Goal: Transaction & Acquisition: Purchase product/service

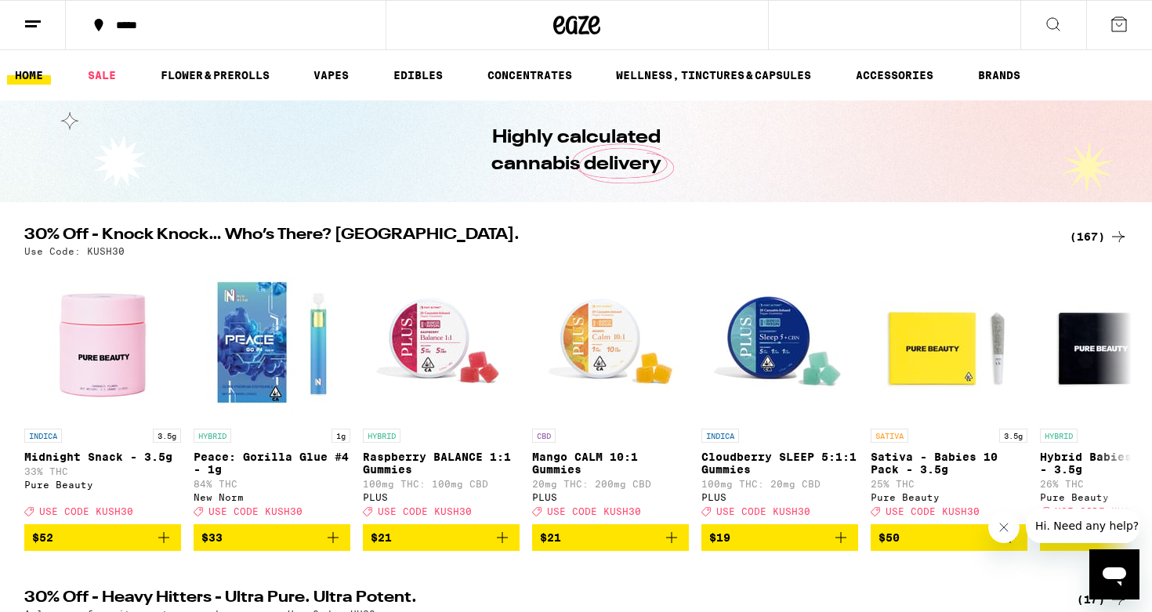
click at [1110, 233] on icon at bounding box center [1118, 236] width 19 height 19
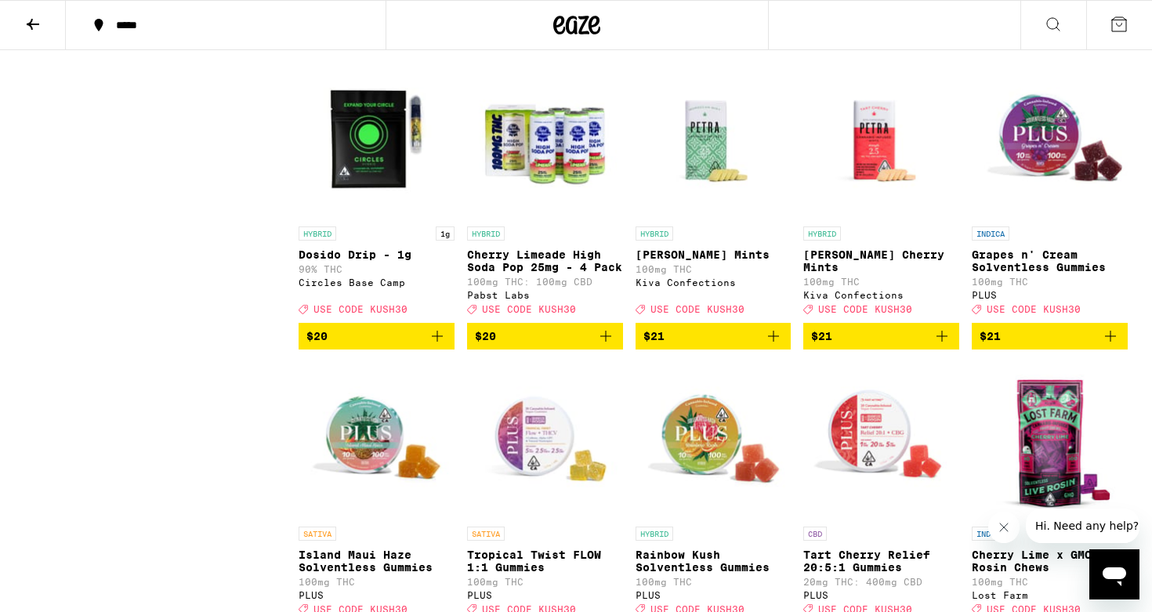
scroll to position [4938, 0]
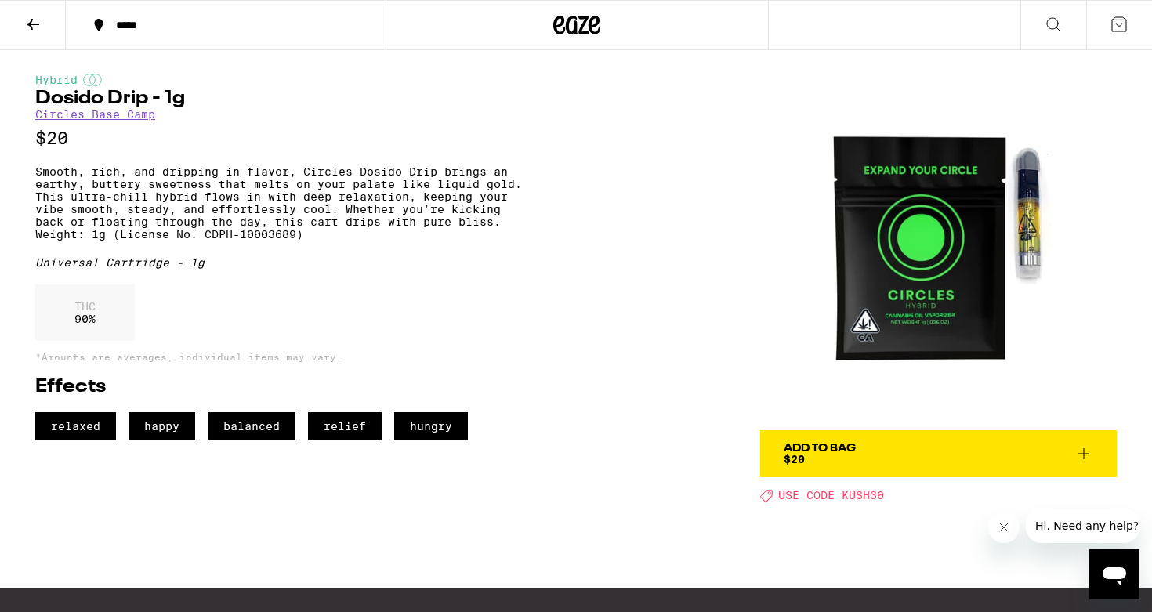
click at [20, 24] on button at bounding box center [33, 25] width 66 height 49
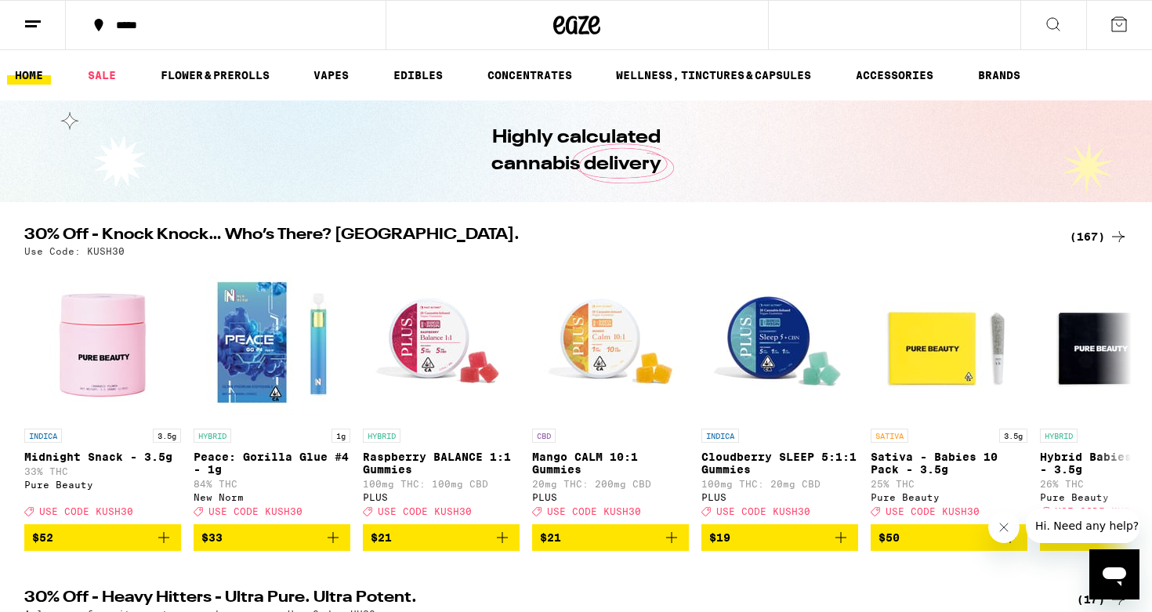
click at [1100, 240] on div "(167)" at bounding box center [1099, 236] width 58 height 19
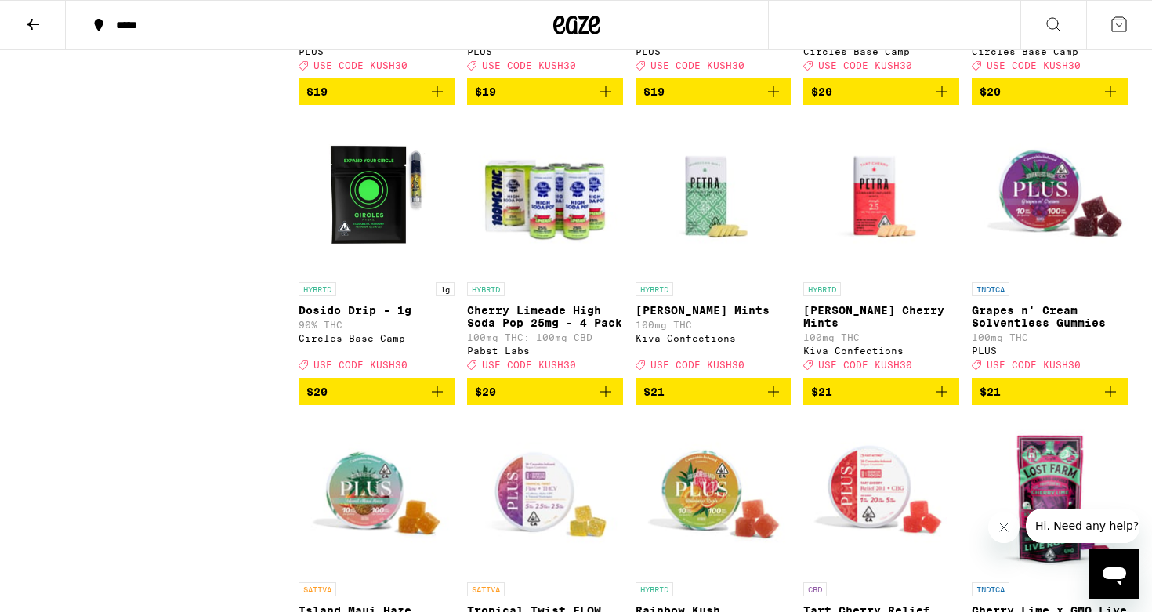
scroll to position [4881, 0]
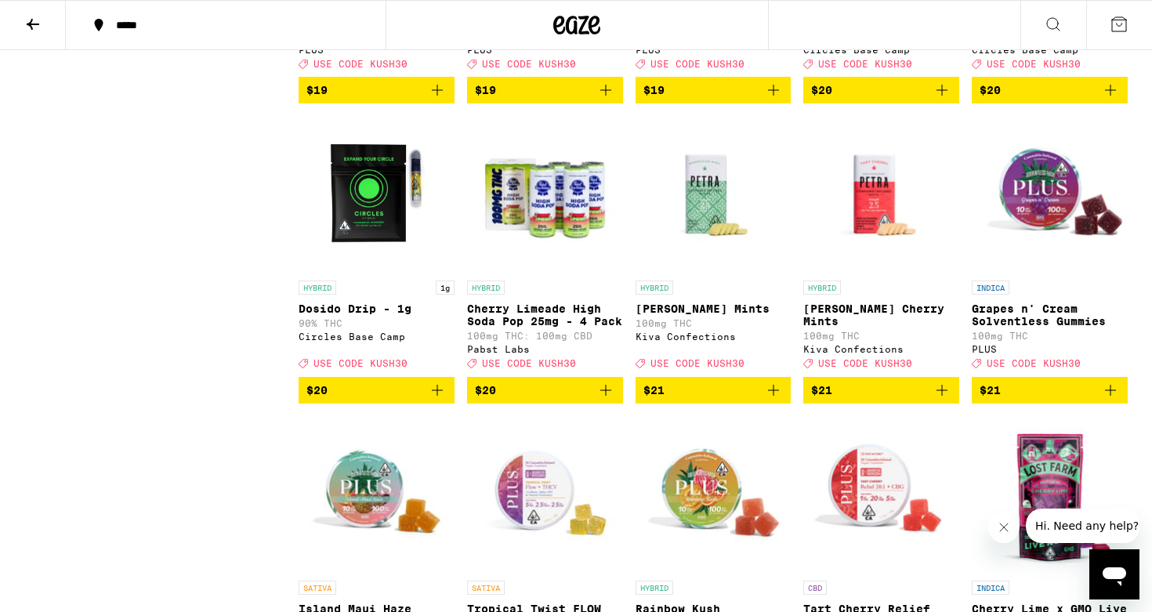
click at [373, 273] on img "Open page for Dosido Drip - 1g from Circles Base Camp" at bounding box center [377, 194] width 156 height 157
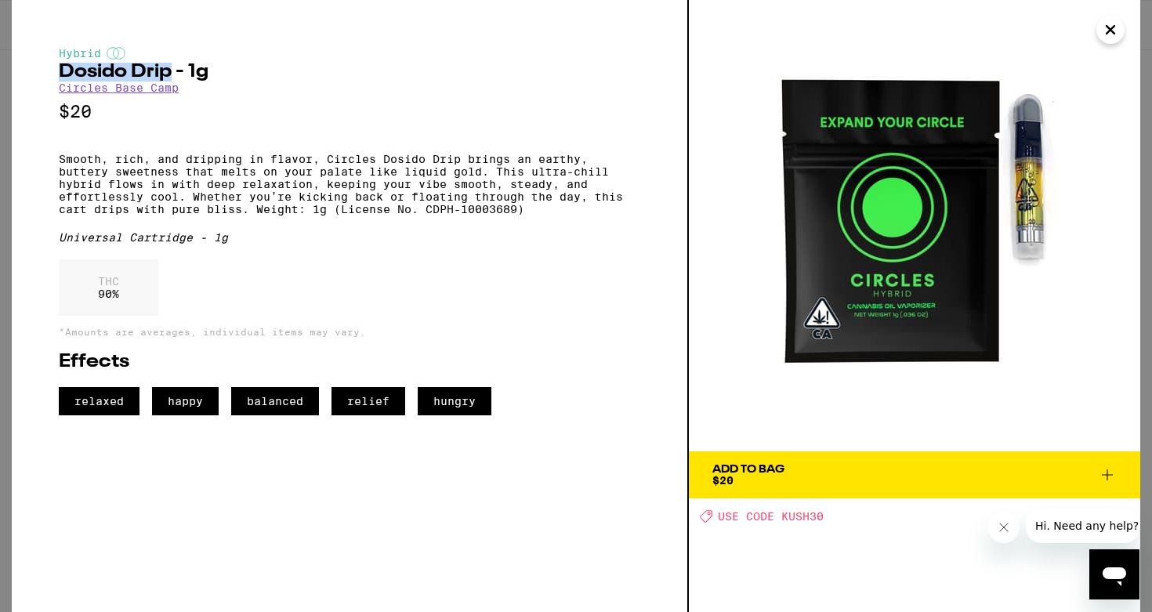
drag, startPoint x: 60, startPoint y: 72, endPoint x: 169, endPoint y: 74, distance: 109.8
click at [169, 74] on h2 "Dosido Drip - 1g" at bounding box center [350, 72] width 582 height 19
copy h2 "Dosido Drip"
